Goal: Go to known website

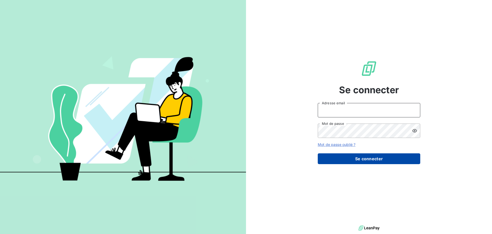
type input "[PERSON_NAME][EMAIL_ADDRESS][DOMAIN_NAME]"
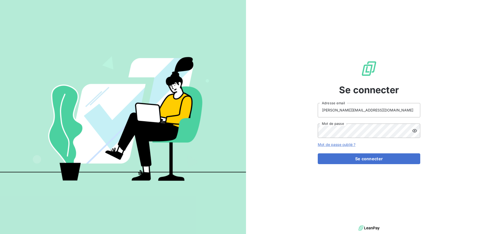
drag, startPoint x: 369, startPoint y: 159, endPoint x: 345, endPoint y: 143, distance: 28.4
click at [368, 159] on button "Se connecter" at bounding box center [369, 158] width 103 height 11
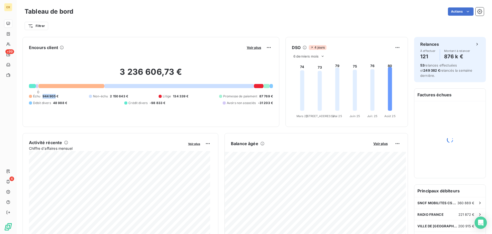
drag, startPoint x: 55, startPoint y: 95, endPoint x: 43, endPoint y: 96, distance: 12.6
click at [43, 96] on span "944 905 €" at bounding box center [51, 96] width 16 height 5
copy span "944 905"
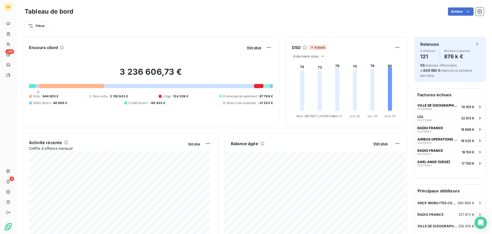
click at [280, 18] on div "Filtrer" at bounding box center [255, 24] width 460 height 14
